Goal: Task Accomplishment & Management: Manage account settings

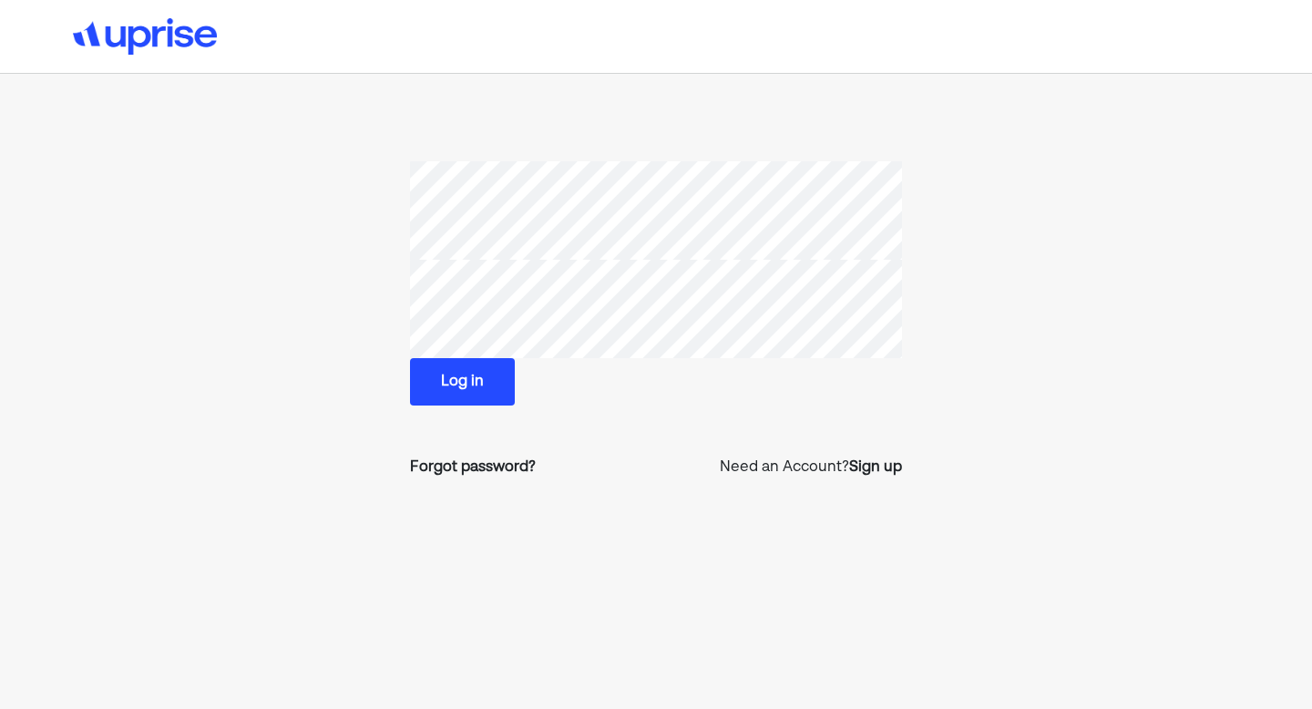
click at [444, 373] on button "Log in" at bounding box center [462, 381] width 105 height 47
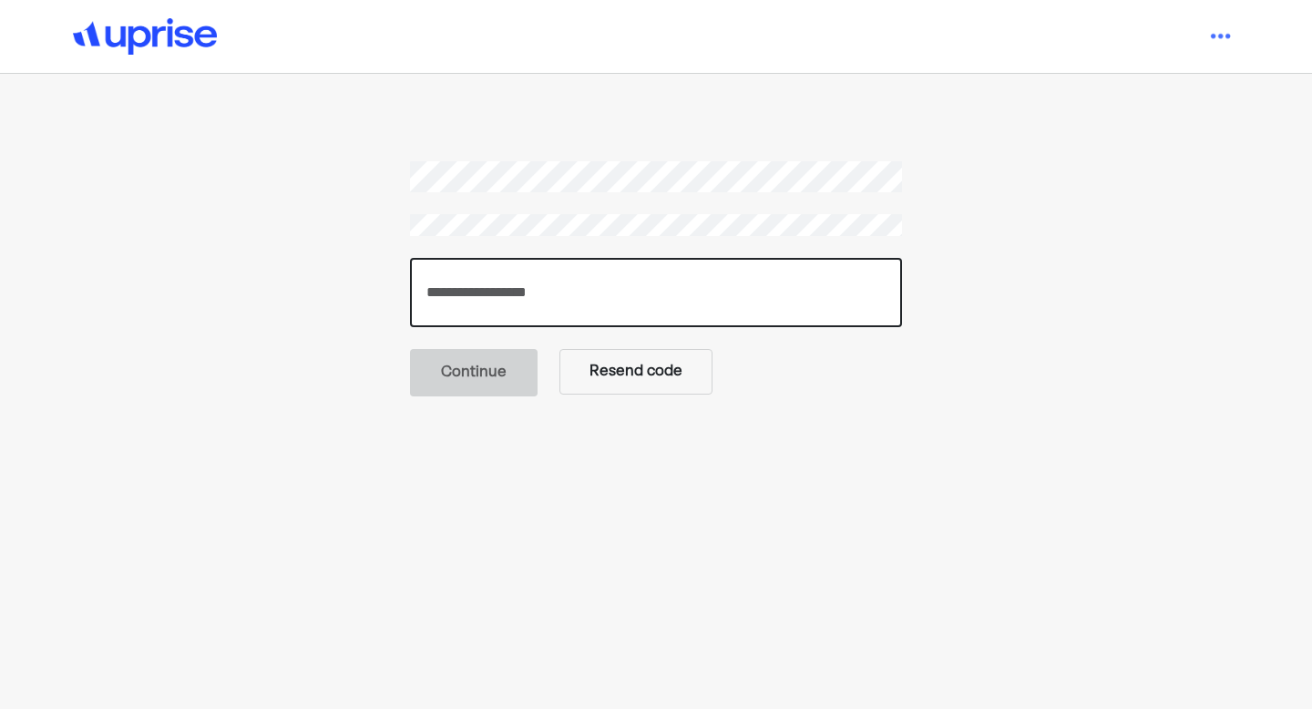
click at [627, 289] on input "number" at bounding box center [656, 292] width 492 height 69
paste input "******"
type input "******"
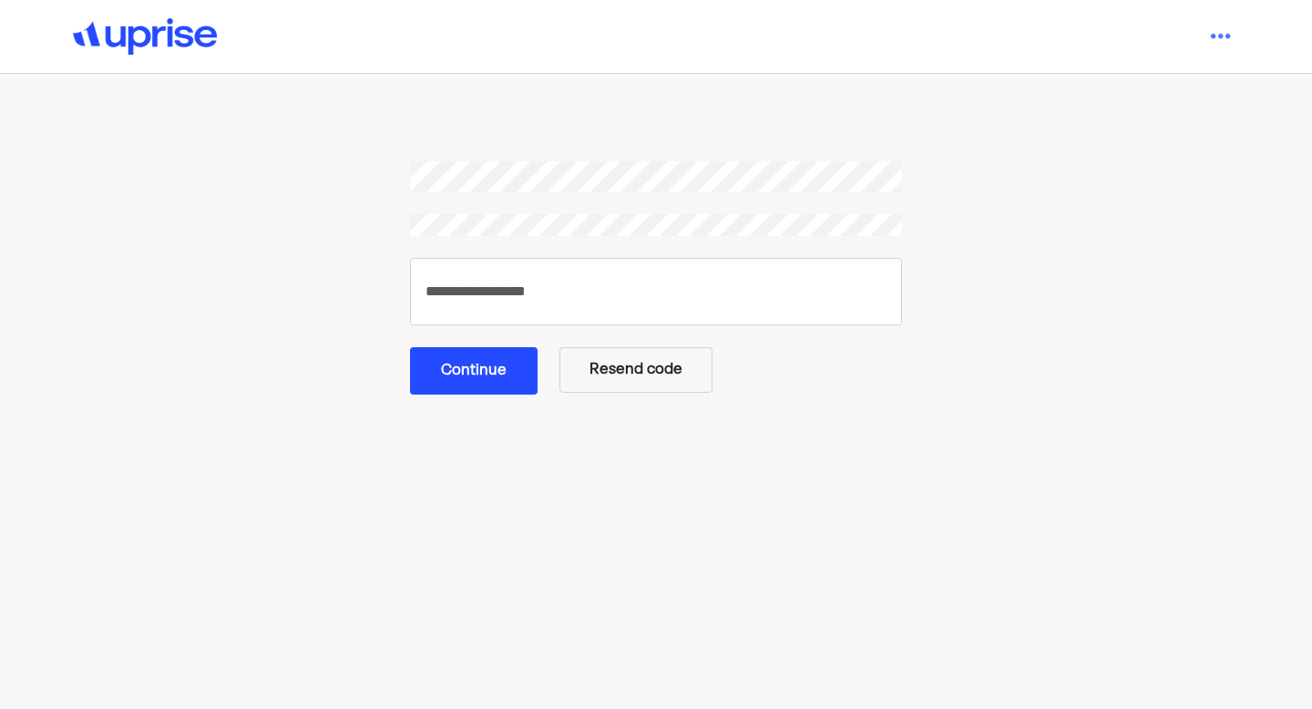
click at [516, 356] on button "Continue" at bounding box center [474, 370] width 128 height 47
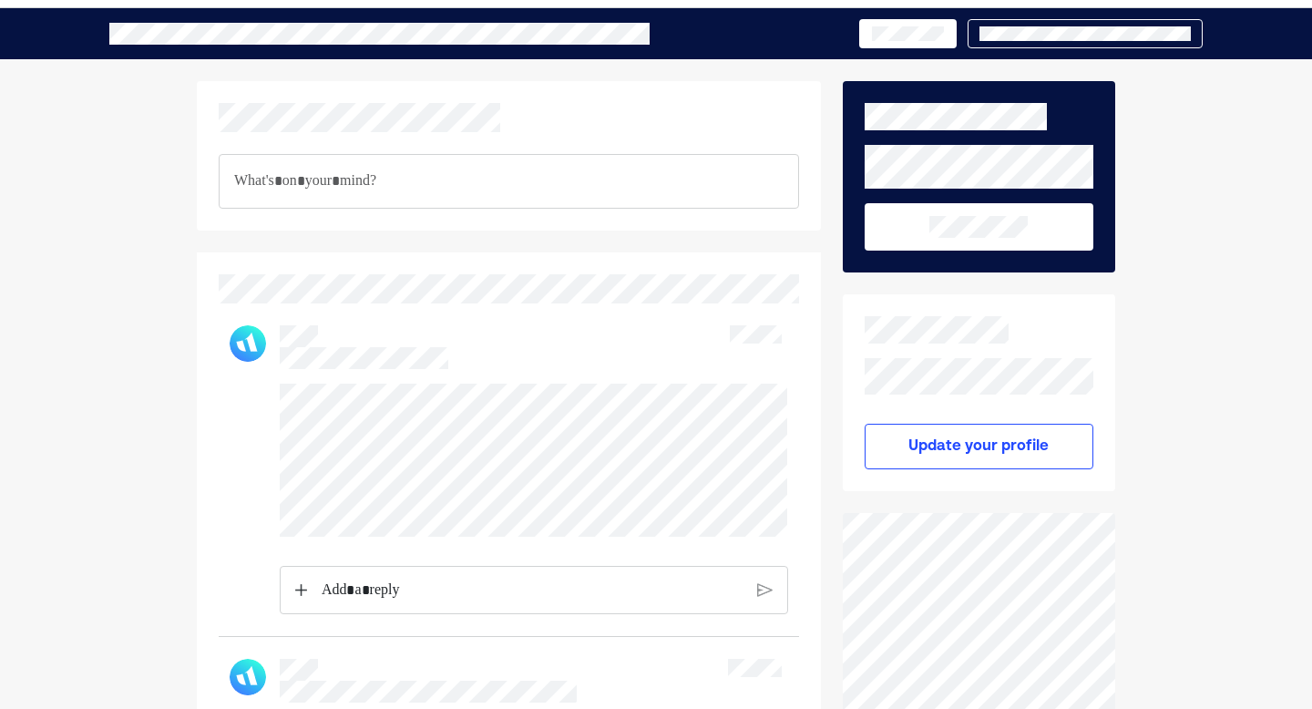
scroll to position [67, 0]
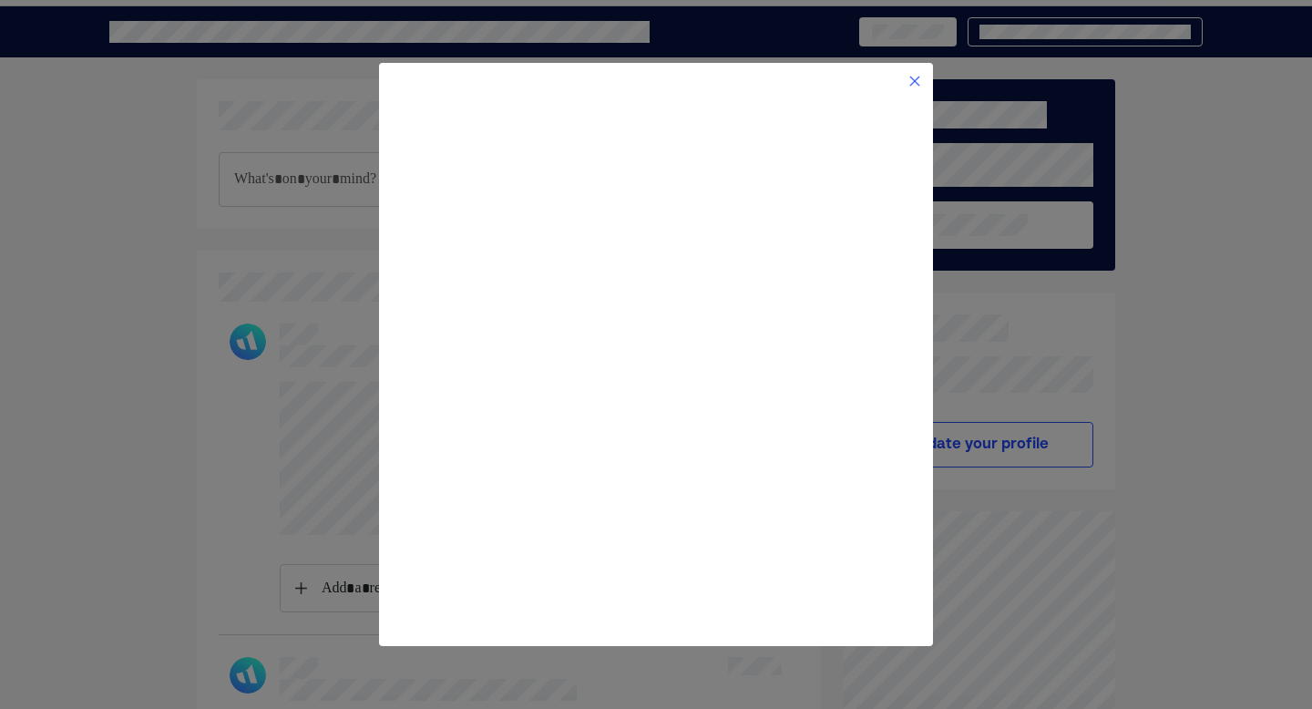
click at [920, 85] on img at bounding box center [914, 81] width 15 height 15
click at [919, 81] on img at bounding box center [914, 81] width 15 height 15
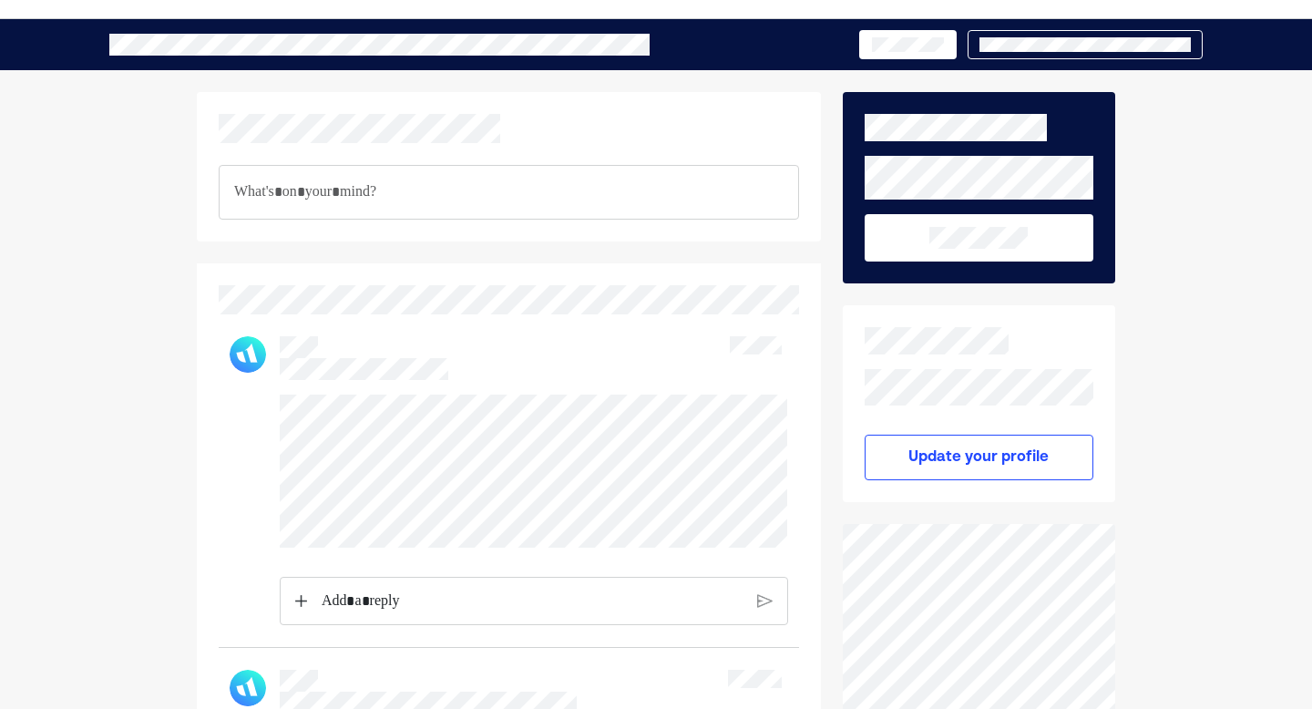
scroll to position [0, 0]
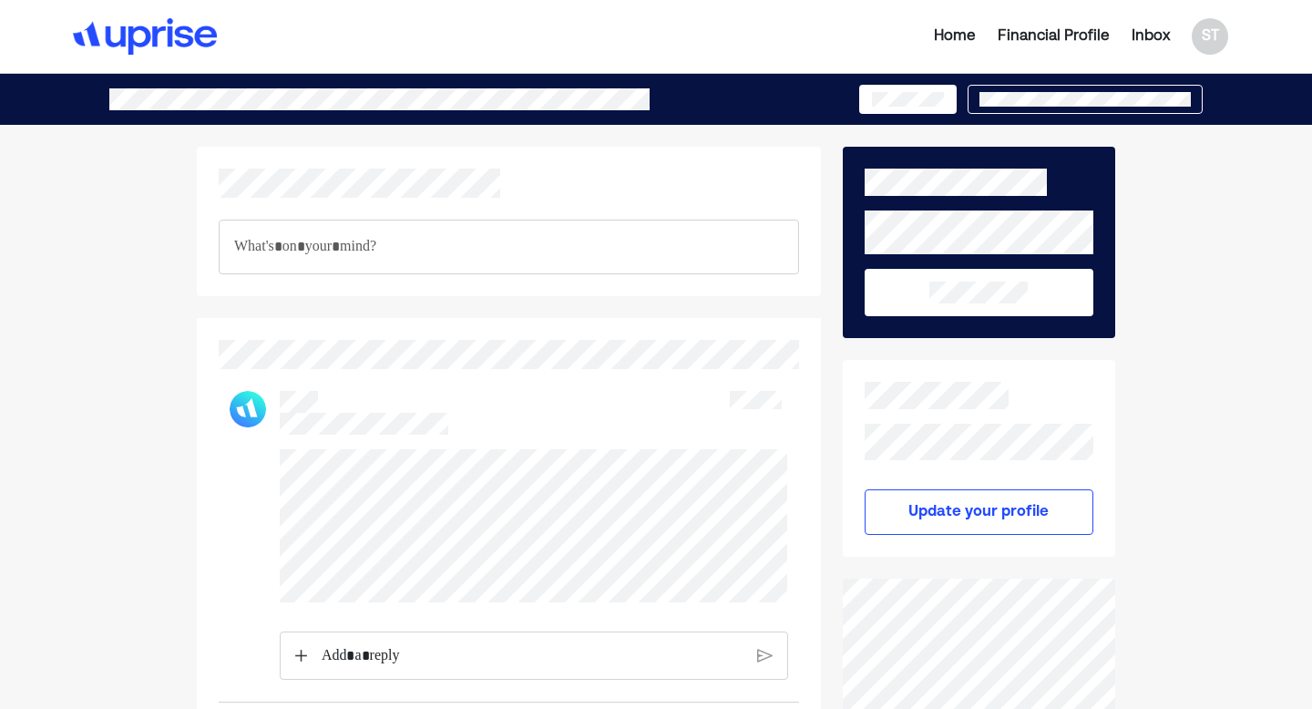
click at [947, 33] on div "Home" at bounding box center [955, 37] width 42 height 22
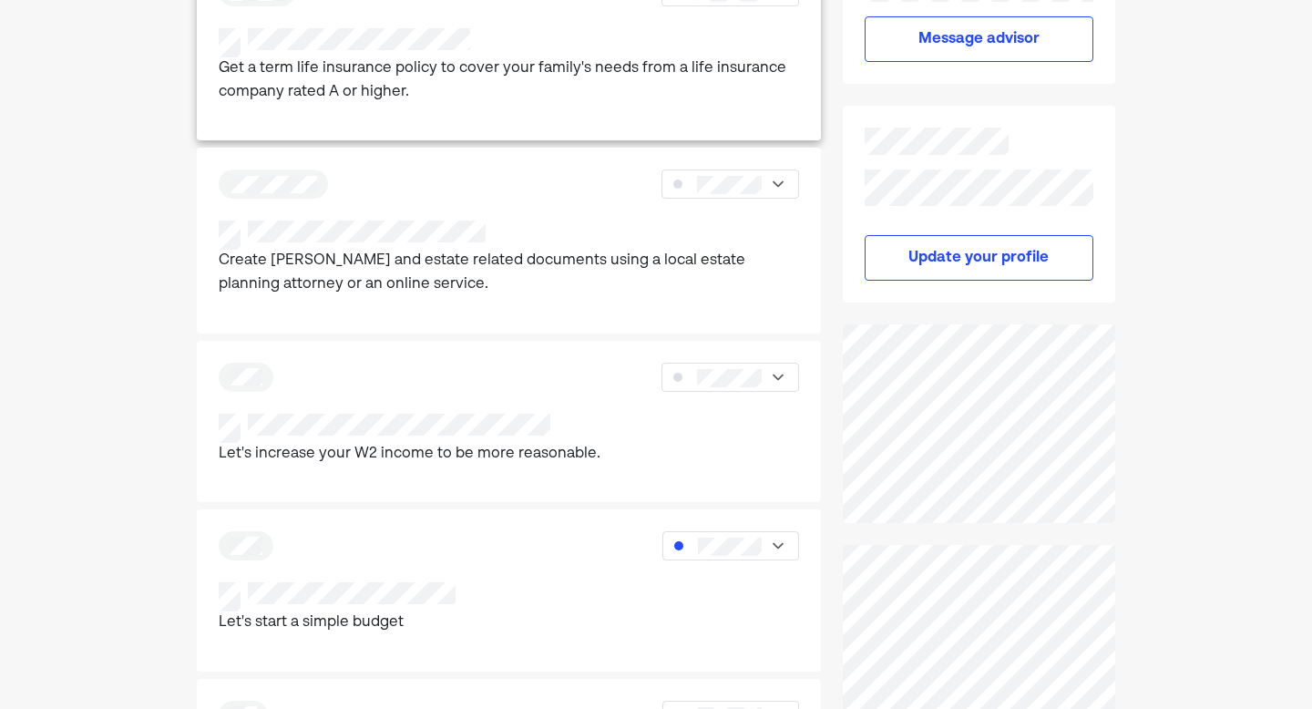
scroll to position [435, 0]
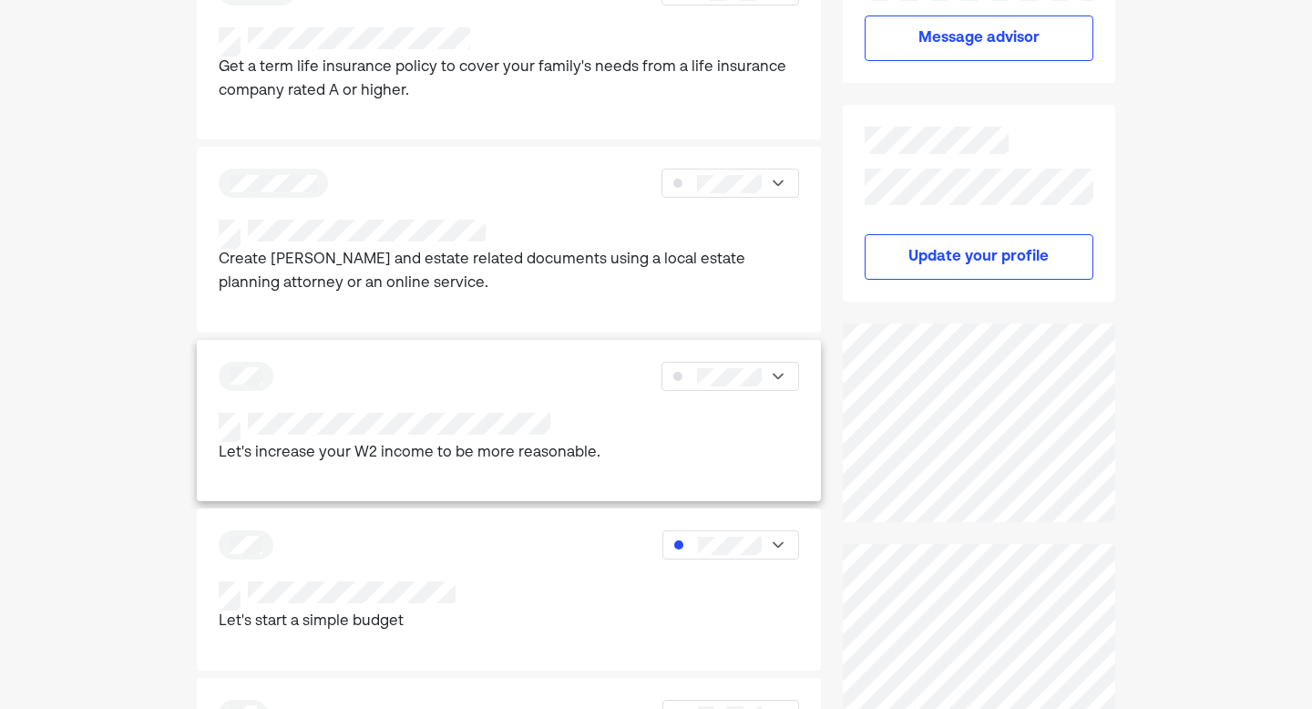
click at [777, 382] on img at bounding box center [778, 376] width 18 height 18
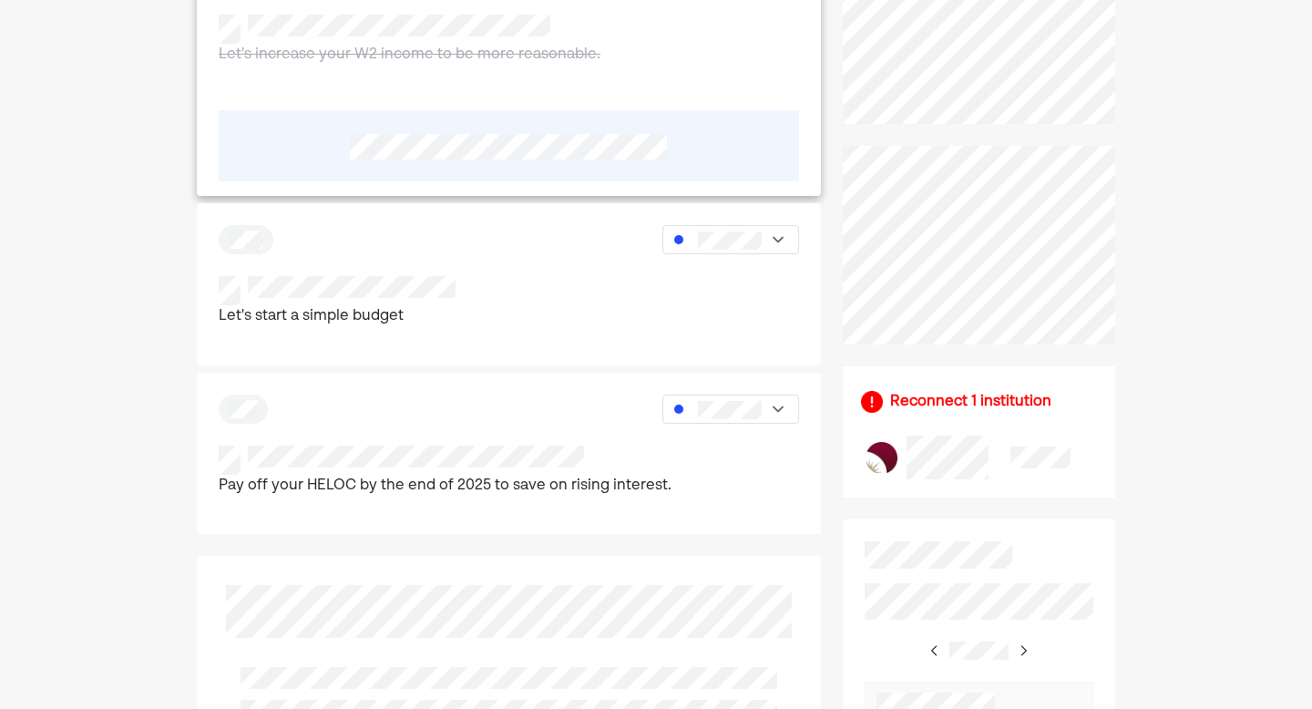
scroll to position [829, 0]
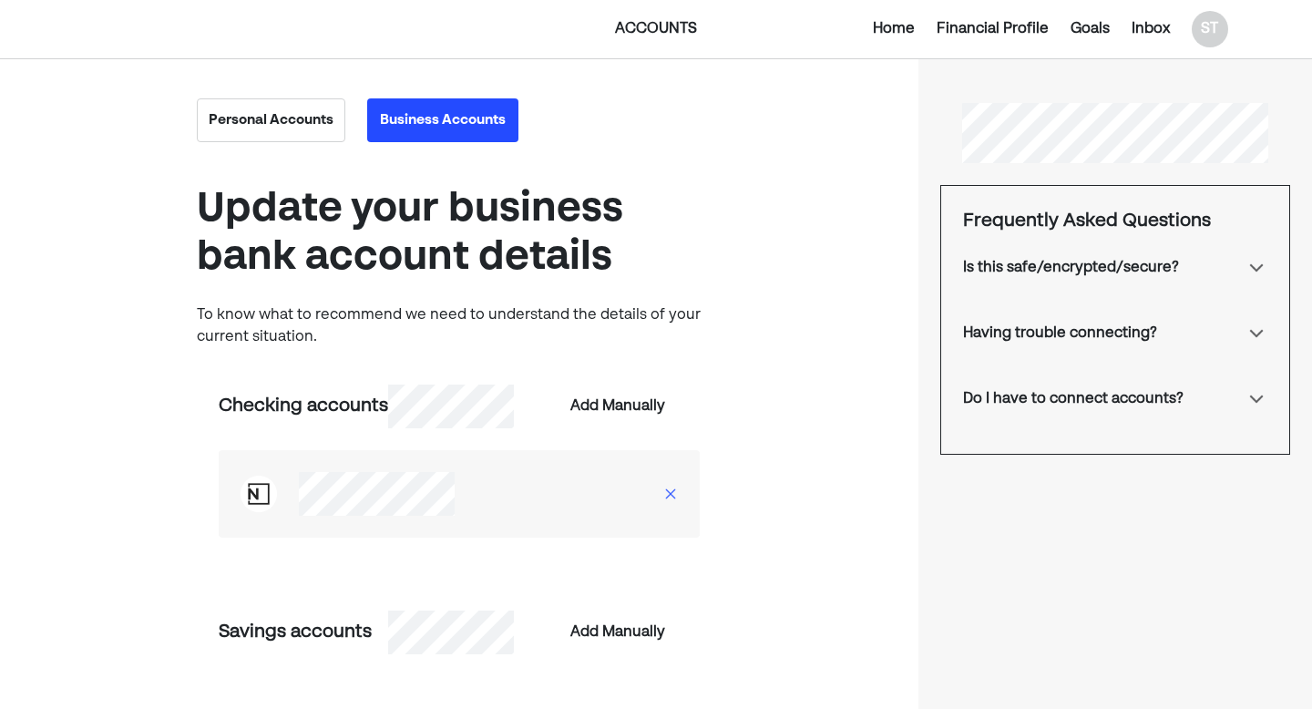
click at [298, 126] on button "Personal Accounts" at bounding box center [271, 120] width 148 height 44
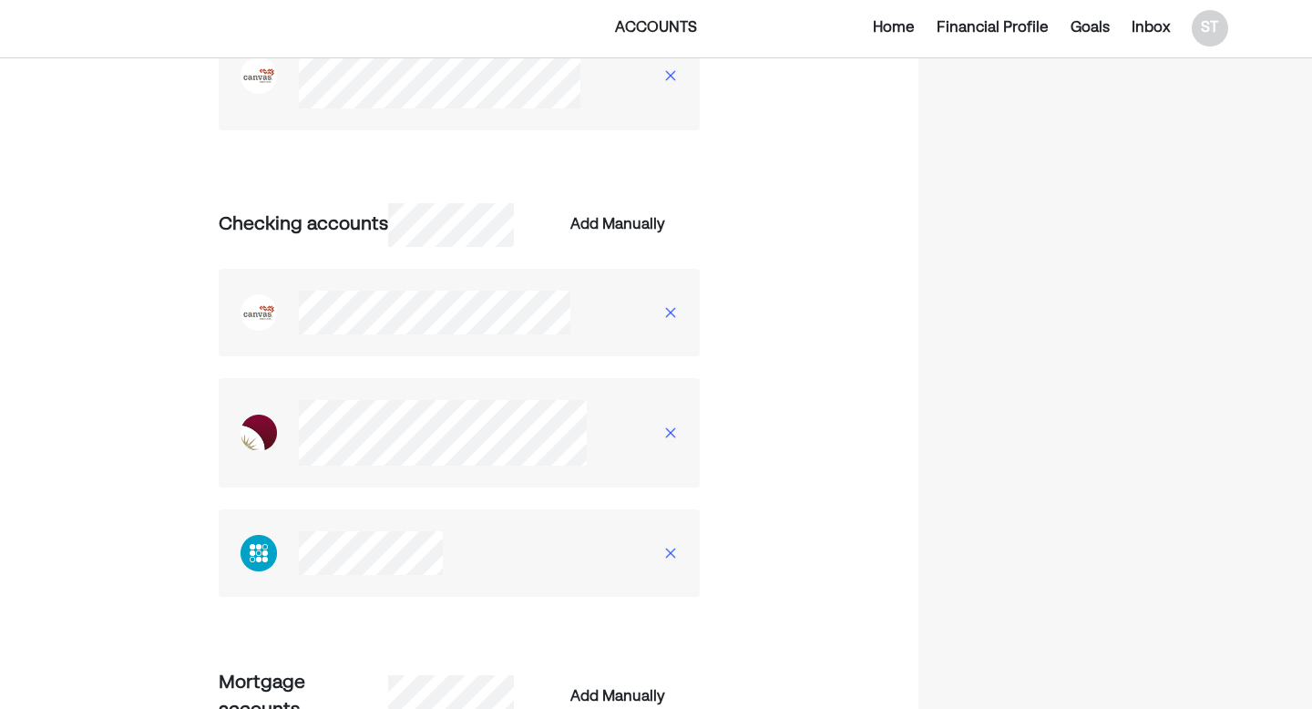
scroll to position [1138, 0]
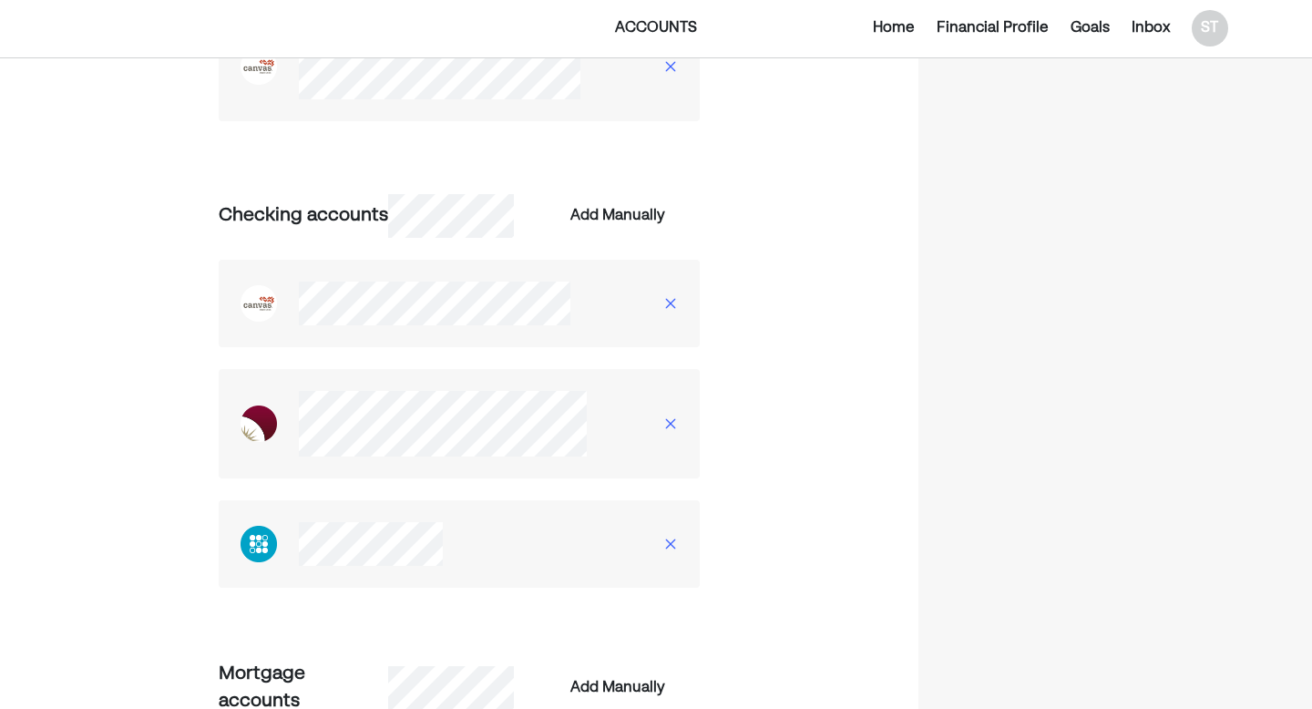
click at [670, 429] on img at bounding box center [670, 423] width 15 height 15
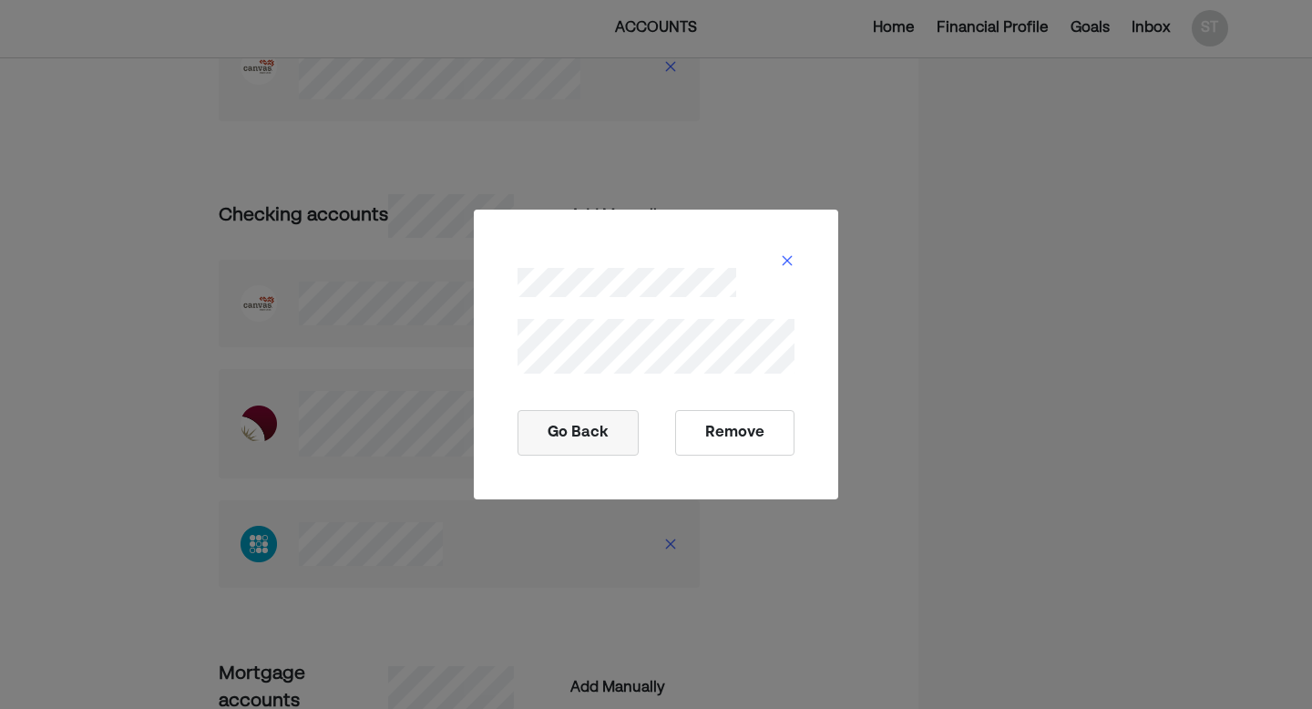
click at [714, 441] on button "Remove" at bounding box center [734, 433] width 119 height 46
